Goal: Information Seeking & Learning: Understand process/instructions

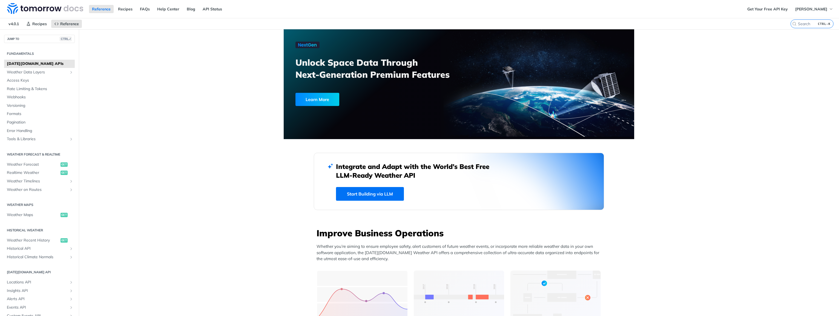
scroll to position [164, 0]
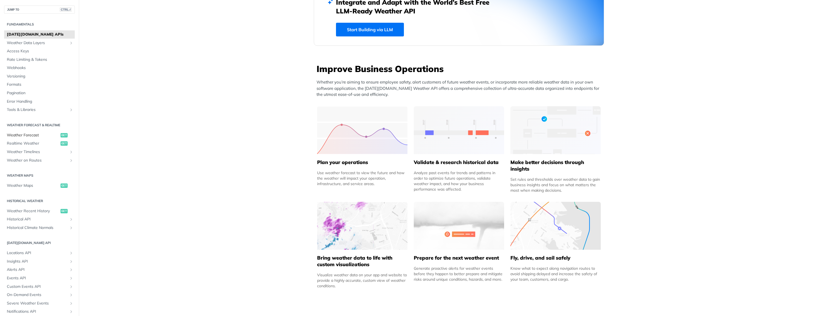
click at [34, 137] on span "Weather Forecast" at bounding box center [33, 135] width 52 height 5
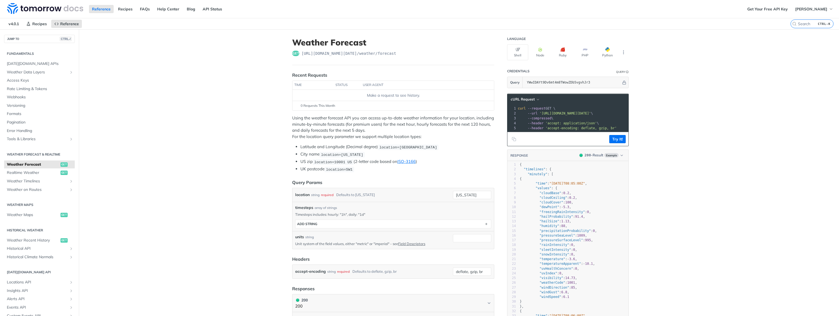
drag, startPoint x: 605, startPoint y: 99, endPoint x: 608, endPoint y: 100, distance: 3.8
click at [605, 99] on header "cURL Request" at bounding box center [567, 99] width 121 height 11
drag, startPoint x: 619, startPoint y: 128, endPoint x: 516, endPoint y: 110, distance: 104.0
click at [517, 110] on div "1 curl --request GET \ 2 --url '[URL][DOMAIN_NAME][DATE]' \ 3 --compressed \ 4 …" at bounding box center [634, 118] width 235 height 25
copy div "curl --request GET \ 2 --url '[URL][DOMAIN_NAME][DATE]' \ 3 --compressed \ 4 --…"
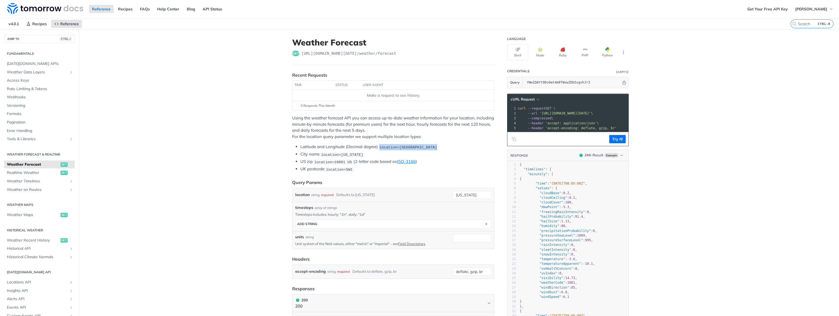
drag, startPoint x: 378, startPoint y: 146, endPoint x: 430, endPoint y: 145, distance: 52.6
click at [430, 145] on span "location=[GEOGRAPHIC_DATA]" at bounding box center [408, 147] width 58 height 4
copy span "location=[GEOGRAPHIC_DATA]"
click at [29, 214] on span "Weather Maps" at bounding box center [33, 214] width 52 height 5
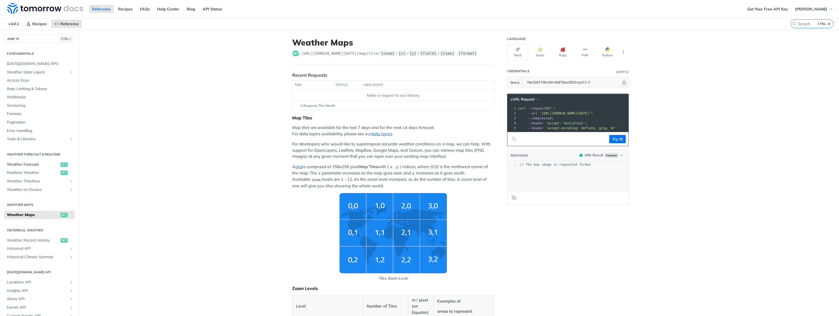
click at [33, 163] on span "Weather Forecast" at bounding box center [33, 164] width 52 height 5
